Goal: Book appointment/travel/reservation

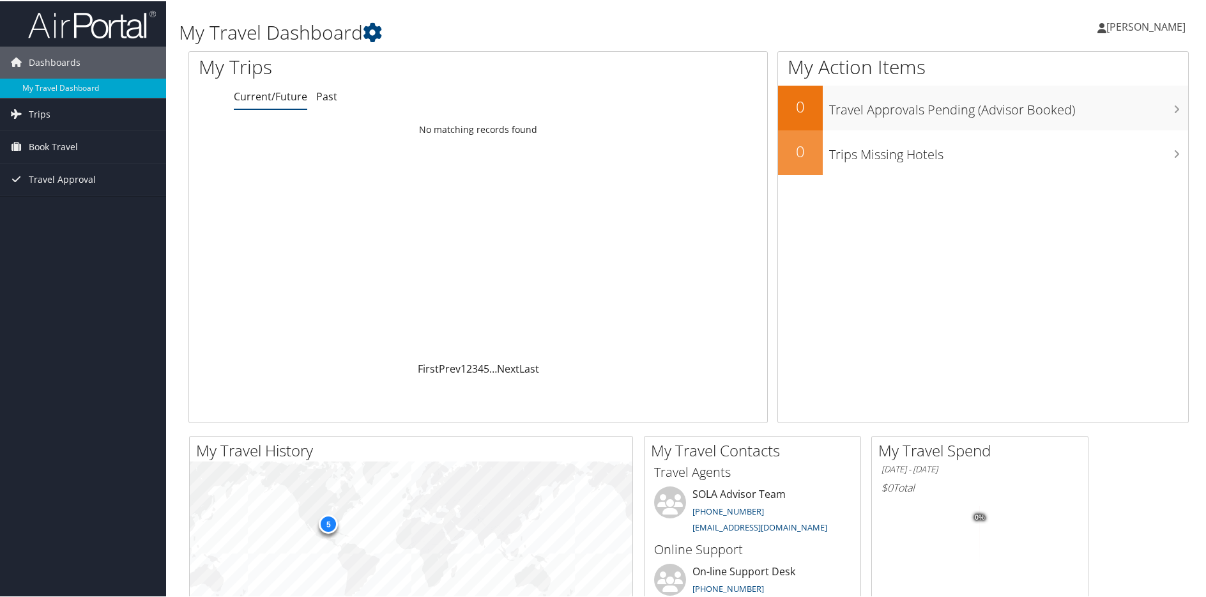
click at [68, 180] on span "Travel Approval" at bounding box center [62, 178] width 67 height 32
click at [66, 152] on span "Book Travel" at bounding box center [53, 146] width 49 height 32
click at [88, 172] on link "Approval Request (Beta)" at bounding box center [83, 171] width 166 height 19
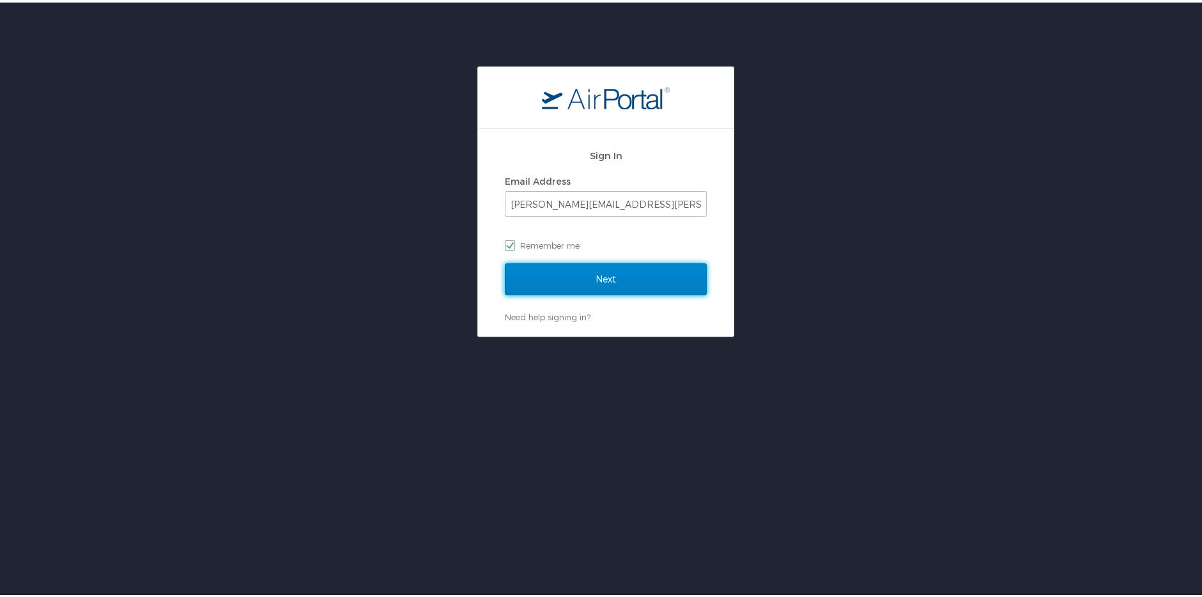
click at [672, 280] on input "Next" at bounding box center [606, 277] width 202 height 32
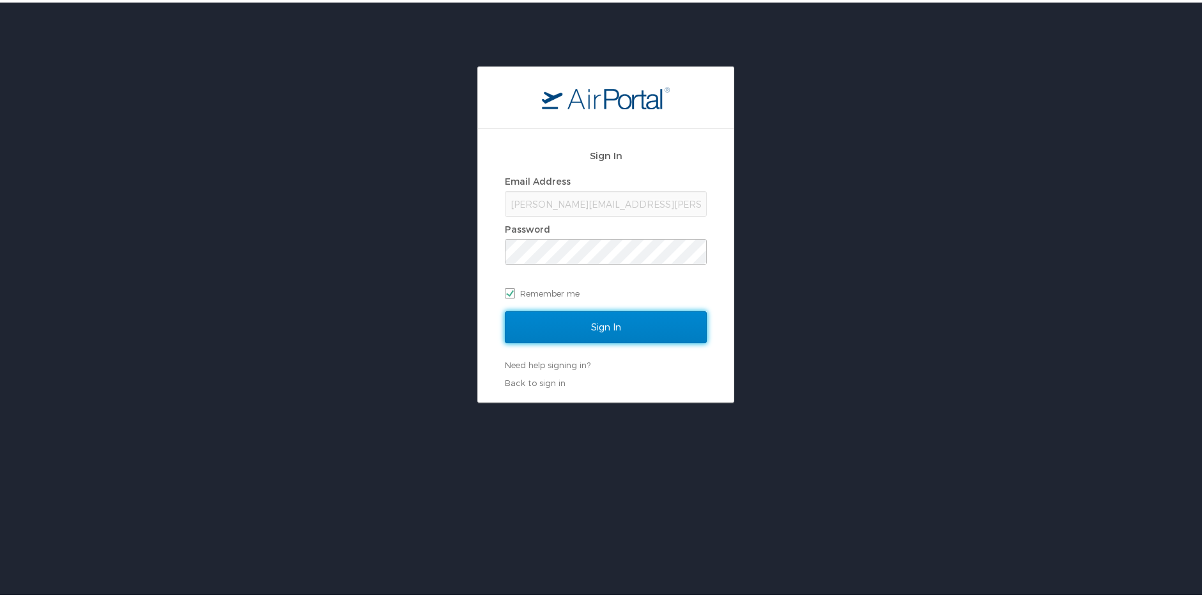
click at [614, 321] on input "Sign In" at bounding box center [606, 325] width 202 height 32
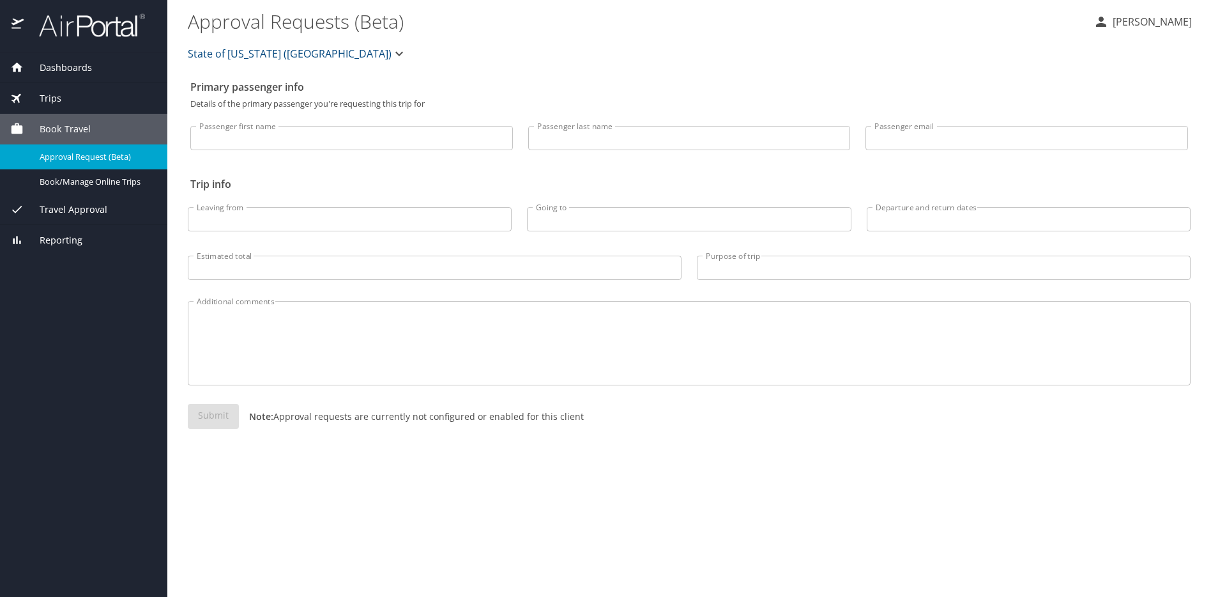
click at [85, 181] on span "Book/Manage Online Trips" at bounding box center [96, 182] width 112 height 12
